Goal: Entertainment & Leisure: Consume media (video, audio)

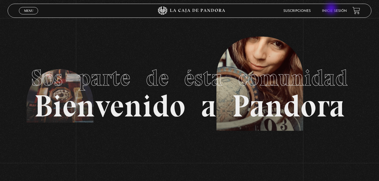
click at [332, 9] on link "Inicie sesión" at bounding box center [334, 10] width 25 height 3
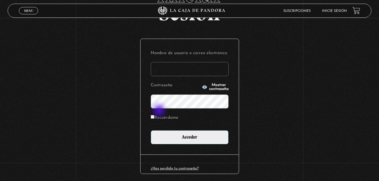
scroll to position [48, 0]
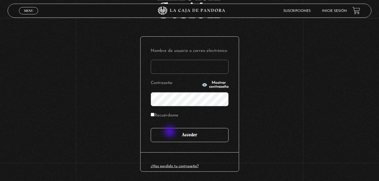
type input "YelCubero"
click at [170, 133] on input "Acceder" at bounding box center [190, 135] width 78 height 14
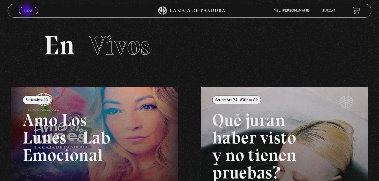
click at [27, 11] on span "Menu" at bounding box center [28, 10] width 9 height 3
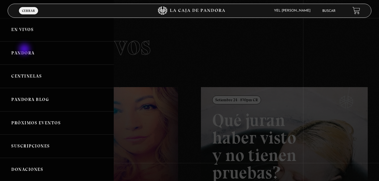
click at [25, 50] on link "Pandora" at bounding box center [57, 52] width 114 height 23
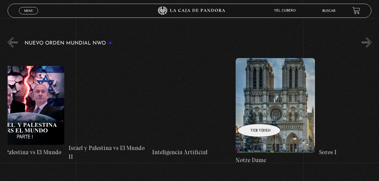
scroll to position [0, 6193]
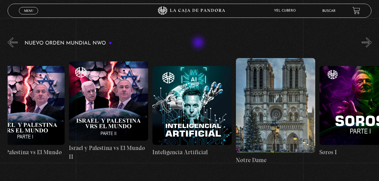
click at [199, 43] on div "Nuevo Orden Mundial NWO 2023" at bounding box center [193, 103] width 371 height 135
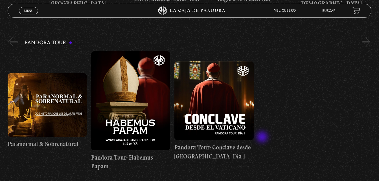
scroll to position [388, 0]
